Goal: Check status

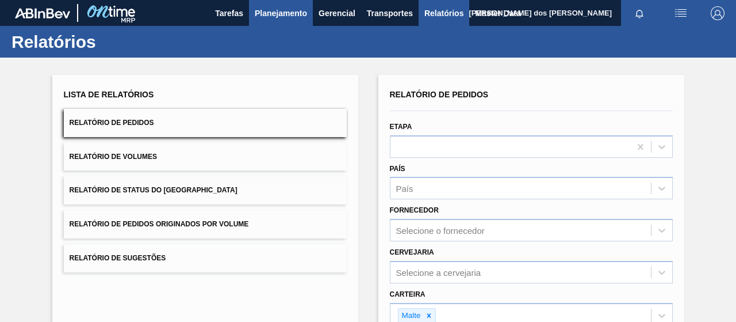
click at [282, 16] on span "Planejamento" at bounding box center [281, 13] width 52 height 14
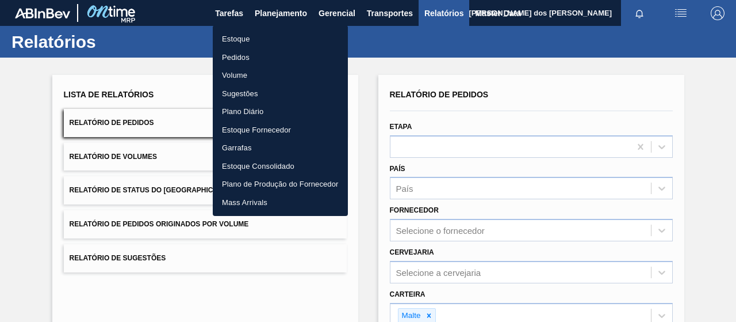
click at [248, 55] on li "Pedidos" at bounding box center [280, 57] width 135 height 18
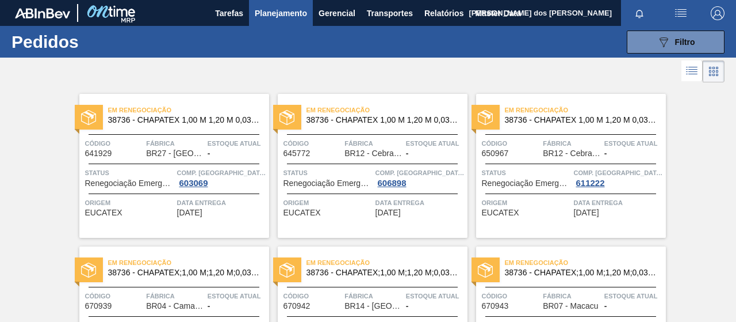
click at [704, 79] on li at bounding box center [714, 71] width 22 height 22
click at [697, 78] on li at bounding box center [692, 70] width 21 height 21
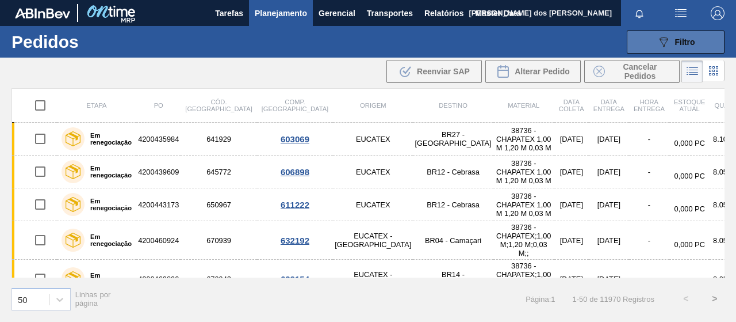
click at [673, 44] on div "089F7B8B-B2A5-4AFE-B5C0-19BA573D28AC Filtro" at bounding box center [676, 42] width 39 height 14
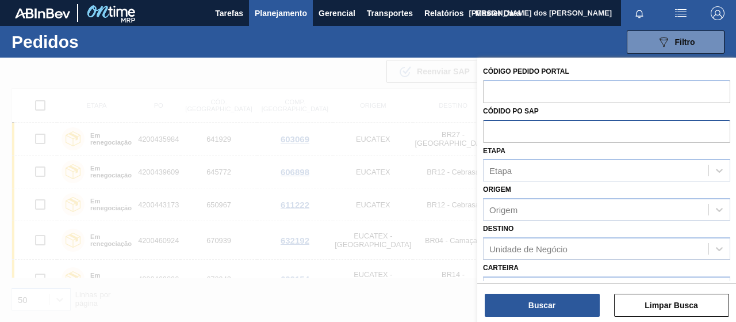
click at [492, 129] on input "text" at bounding box center [606, 131] width 247 height 22
paste input "text"
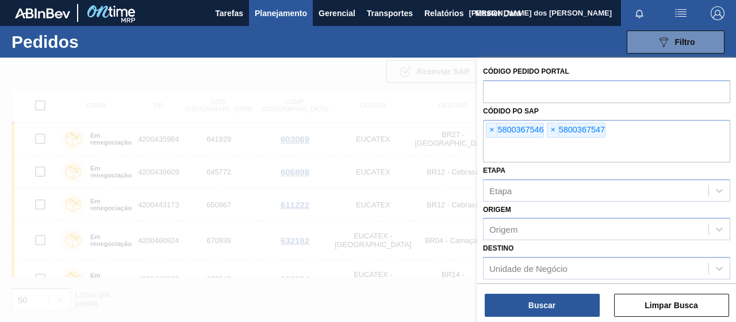
click at [580, 319] on div "Código Pedido Portal Códido PO SAP × 5800367546 × 5800367547 Etapa Etapa Origem…" at bounding box center [607, 191] width 259 height 266
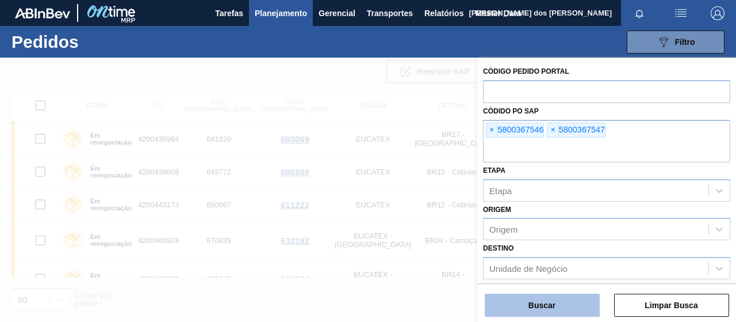
click at [550, 294] on button "Buscar" at bounding box center [542, 304] width 115 height 23
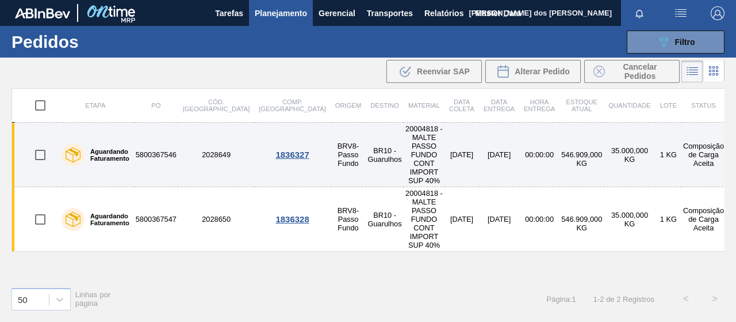
click at [150, 139] on td "5800367546" at bounding box center [156, 155] width 44 height 64
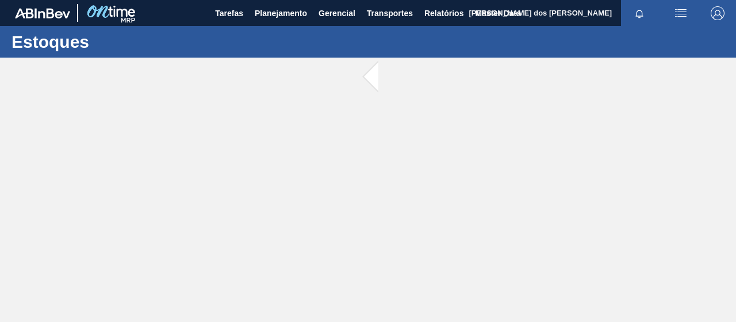
click at [150, 139] on main "Tarefas Planejamento Gerencial Transportes Relatórios Master Data Mateus dos [P…" at bounding box center [368, 161] width 736 height 322
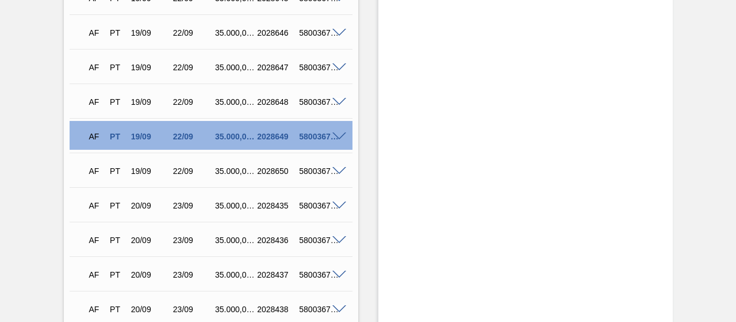
scroll to position [1208, 0]
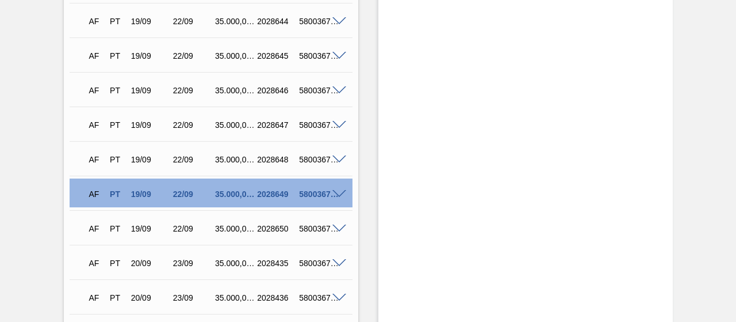
click at [334, 194] on span at bounding box center [340, 194] width 14 height 9
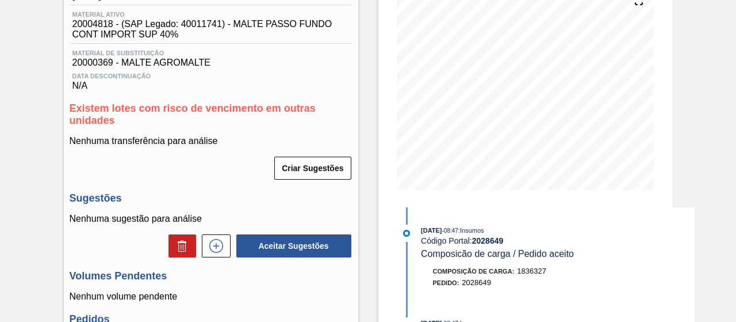
scroll to position [434, 0]
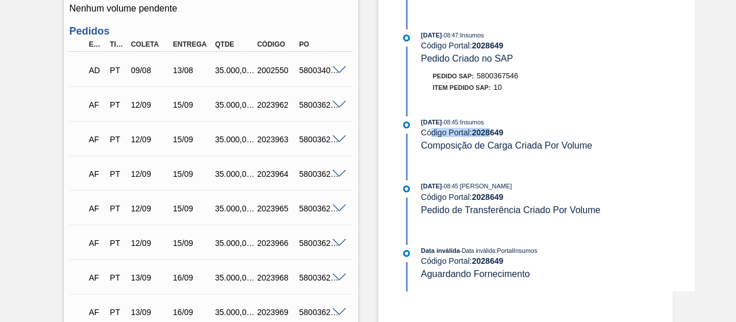
drag, startPoint x: 433, startPoint y: 135, endPoint x: 490, endPoint y: 156, distance: 61.3
click at [490, 136] on div "Código Portal: 2028649" at bounding box center [557, 132] width 273 height 9
drag, startPoint x: 457, startPoint y: 201, endPoint x: 504, endPoint y: 215, distance: 49.2
click at [517, 201] on div "Código Portal: 2028649" at bounding box center [557, 196] width 273 height 9
drag, startPoint x: 457, startPoint y: 218, endPoint x: 541, endPoint y: 219, distance: 83.4
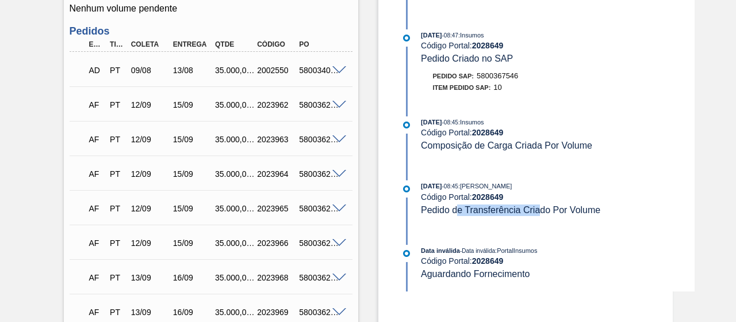
click at [541, 219] on div "[DATE] 08:45 : [PERSON_NAME] Código Portal: 2028649 Pedido de Transferência Cri…" at bounding box center [547, 203] width 296 height 47
drag, startPoint x: 450, startPoint y: 282, endPoint x: 518, endPoint y: 281, distance: 68.5
click at [518, 281] on div "Data inválida - Data inválida : PortalInsumos Código Portal: 2028649 Aguardando…" at bounding box center [547, 268] width 296 height 47
click at [487, 235] on div "[DATE] 08:47 : Insumos Código Portal: 2028649 Composicão de carga / Pedido acei…" at bounding box center [547, 105] width 296 height 372
